Goal: Find specific page/section: Find specific page/section

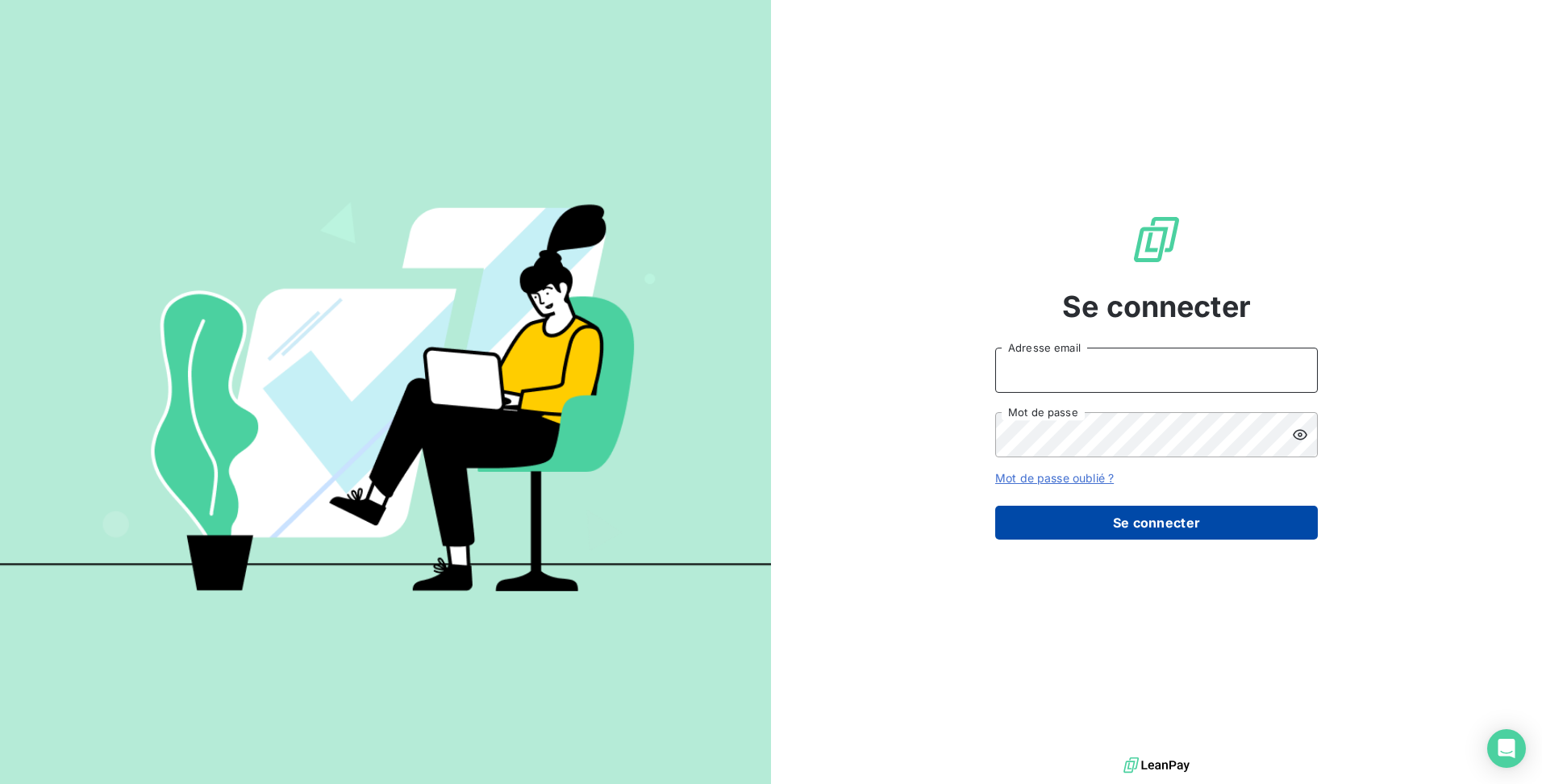
type input "[EMAIL_ADDRESS][DOMAIN_NAME]"
click at [1177, 529] on button "Se connecter" at bounding box center [1157, 522] width 323 height 34
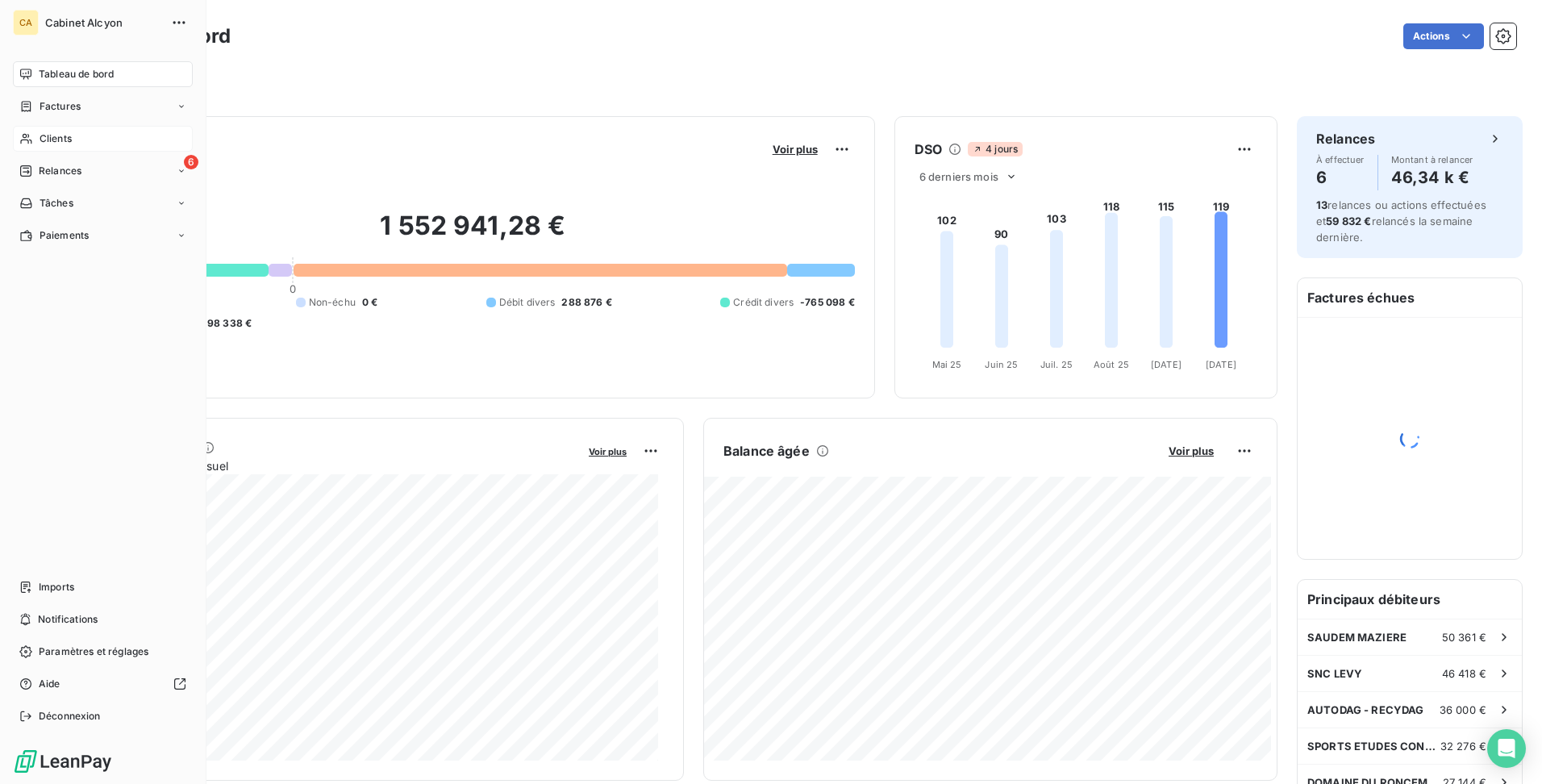
click at [64, 137] on span "Clients" at bounding box center [56, 138] width 32 height 15
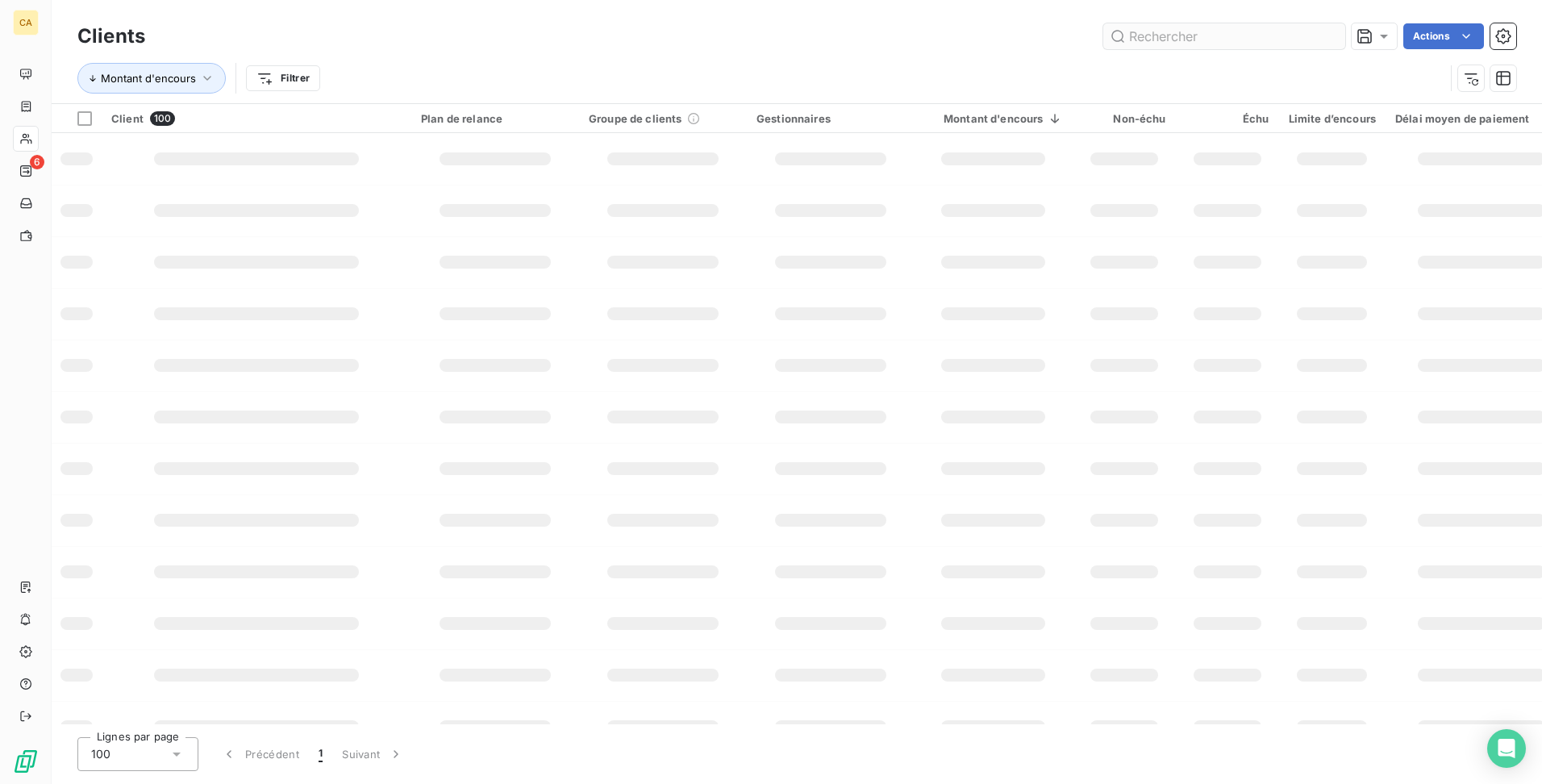
click at [1226, 36] on input "text" at bounding box center [1224, 36] width 242 height 26
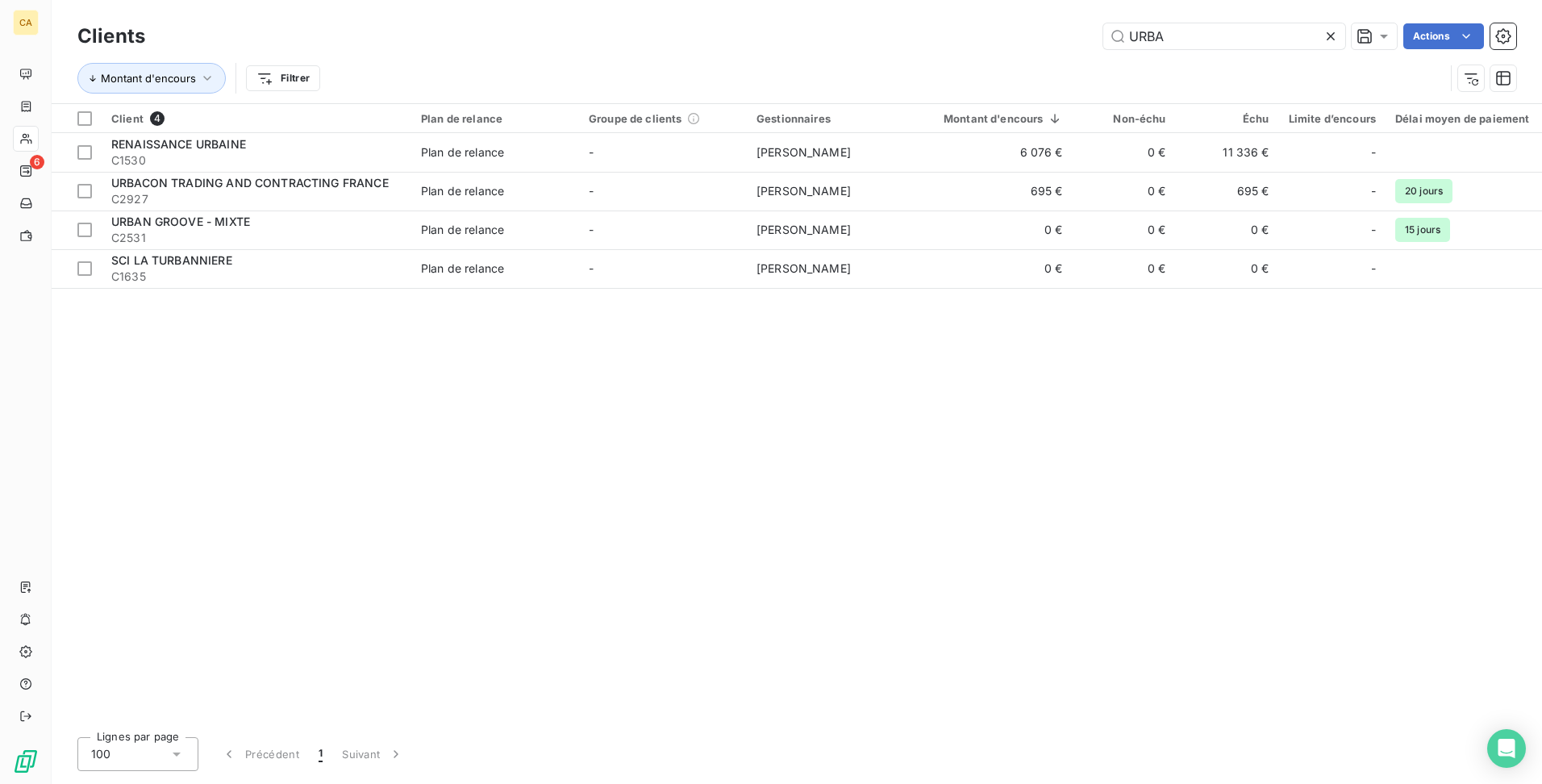
drag, startPoint x: 1212, startPoint y: 31, endPoint x: 977, endPoint y: 31, distance: 235.0
click at [977, 31] on div "URBA Actions" at bounding box center [840, 36] width 1352 height 26
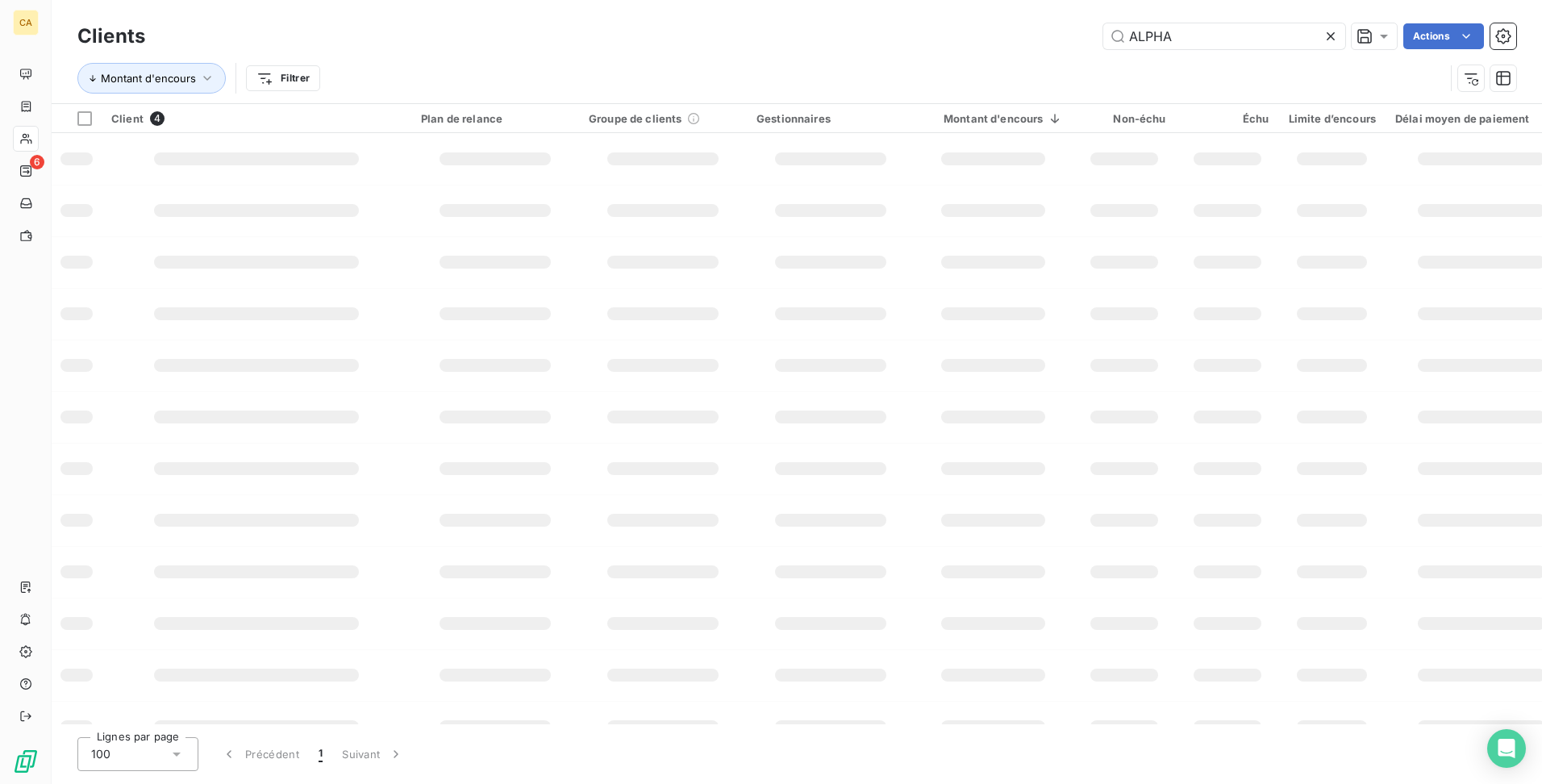
type input "ALPHA"
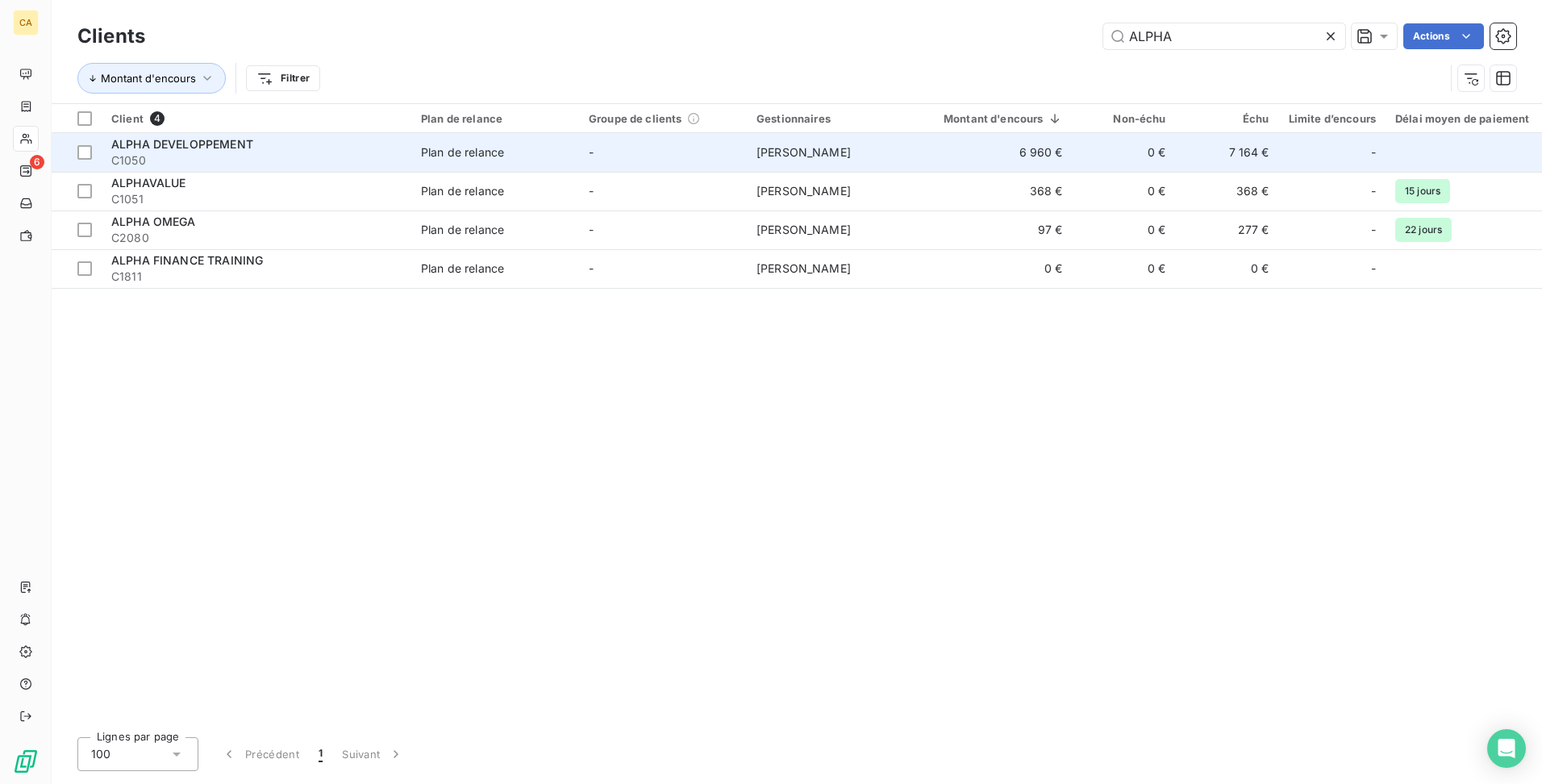
click at [232, 154] on span "C1050" at bounding box center [256, 160] width 290 height 16
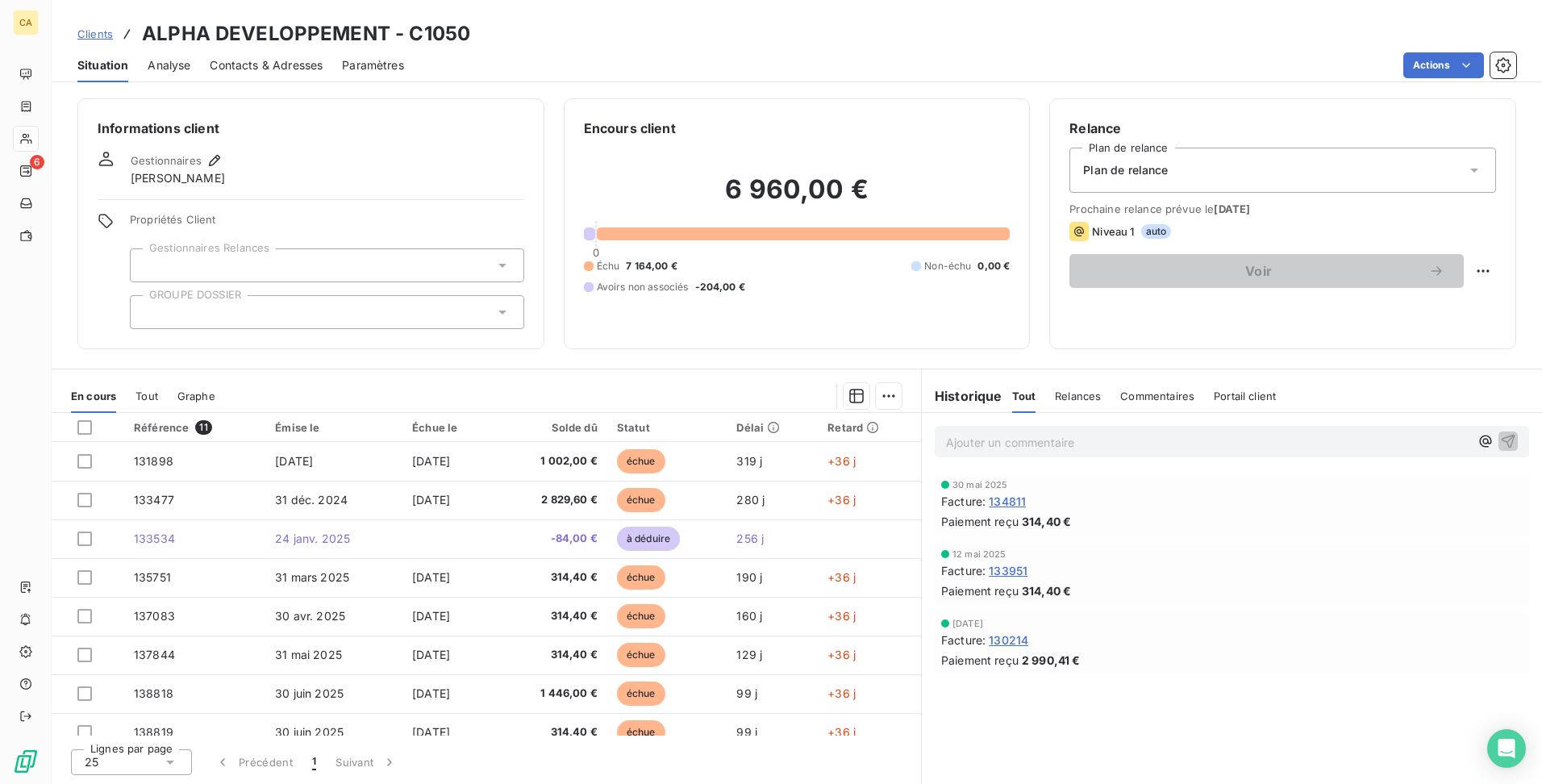
click at [155, 395] on span "Tout" at bounding box center [147, 395] width 23 height 13
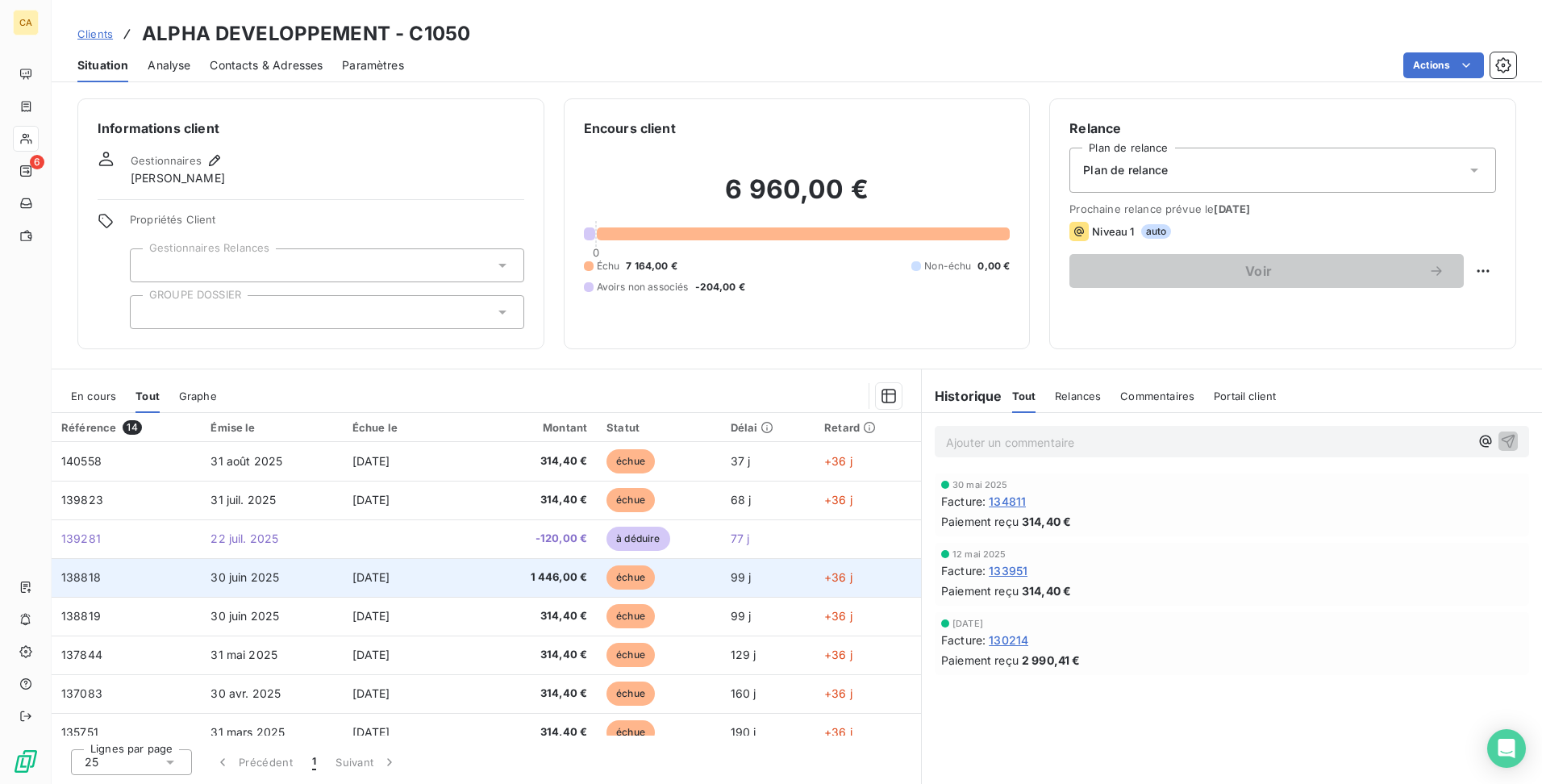
scroll to position [249, 0]
